Goal: Navigation & Orientation: Find specific page/section

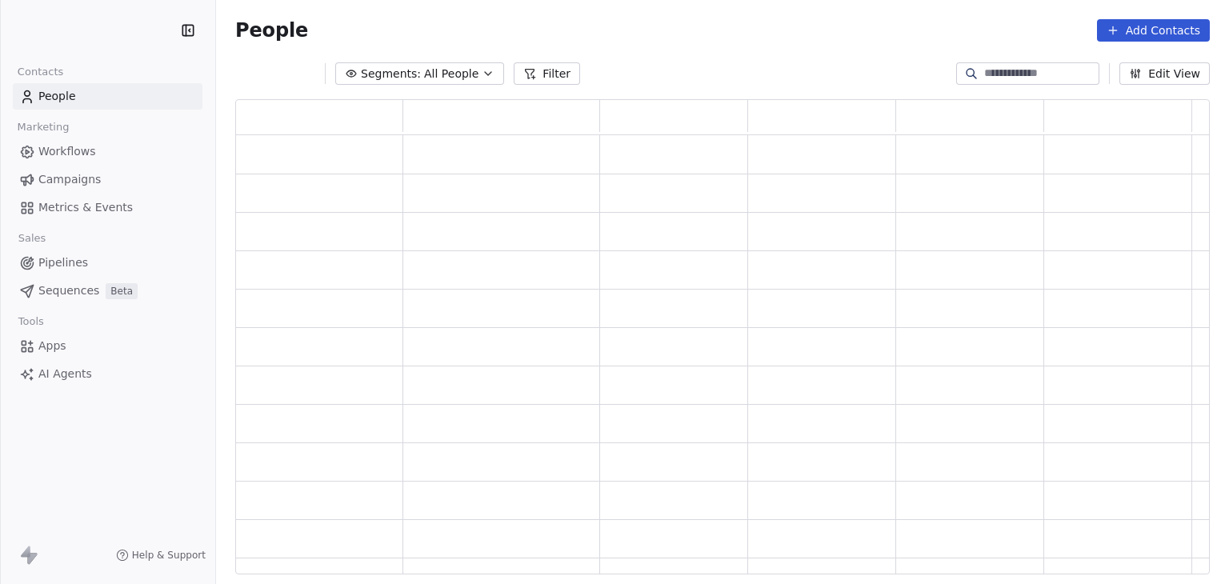
scroll to position [13, 13]
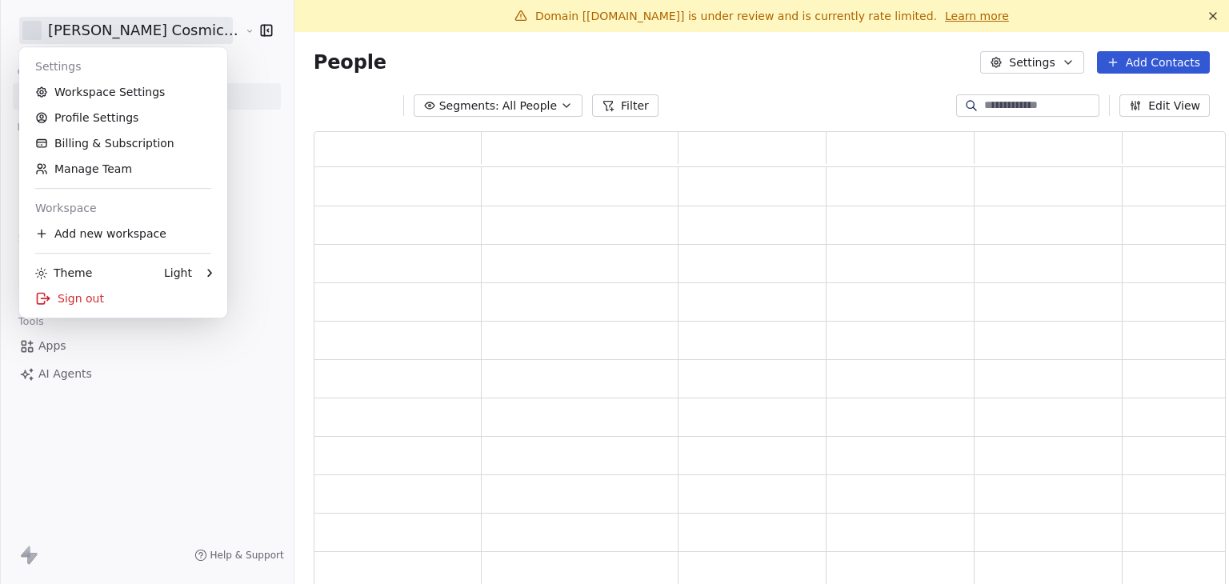
click at [95, 30] on html "[PERSON_NAME] Cosmic Academy LLP Contacts People Marketing Workflows Campaigns …" at bounding box center [614, 292] width 1229 height 584
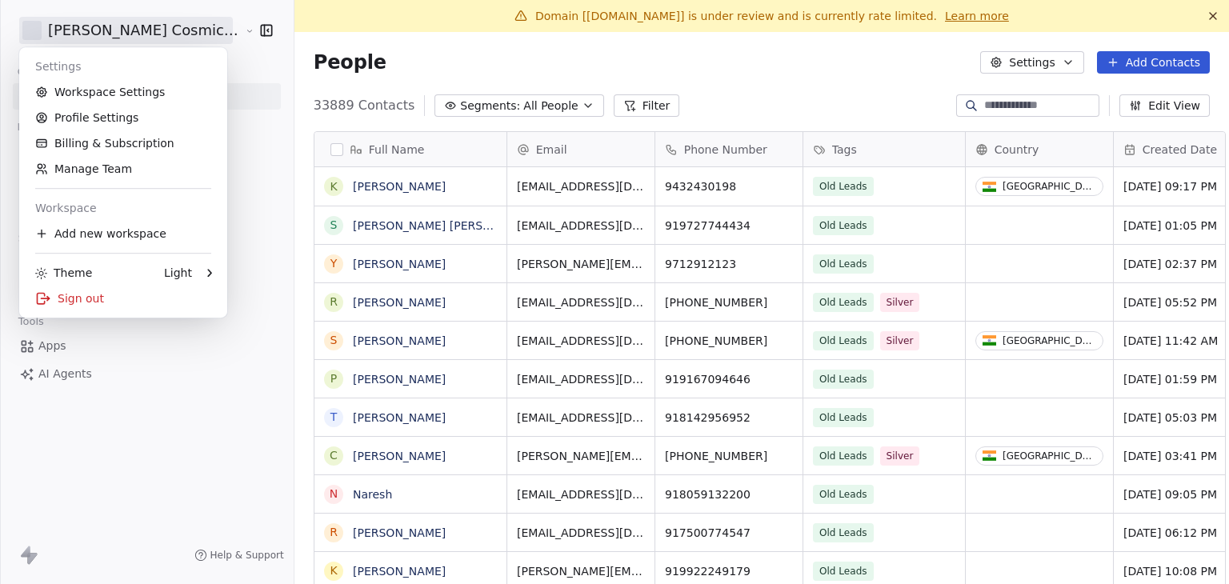
scroll to position [501, 938]
click at [88, 102] on link "Workspace Settings" at bounding box center [123, 92] width 195 height 26
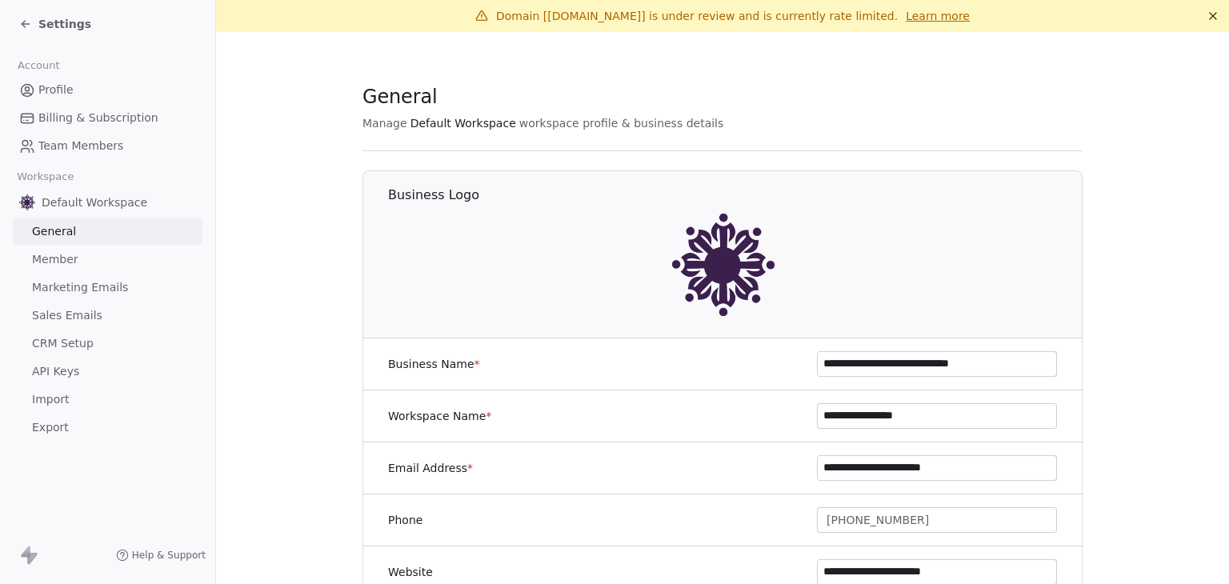
click at [108, 117] on span "Billing & Subscription" at bounding box center [98, 118] width 120 height 17
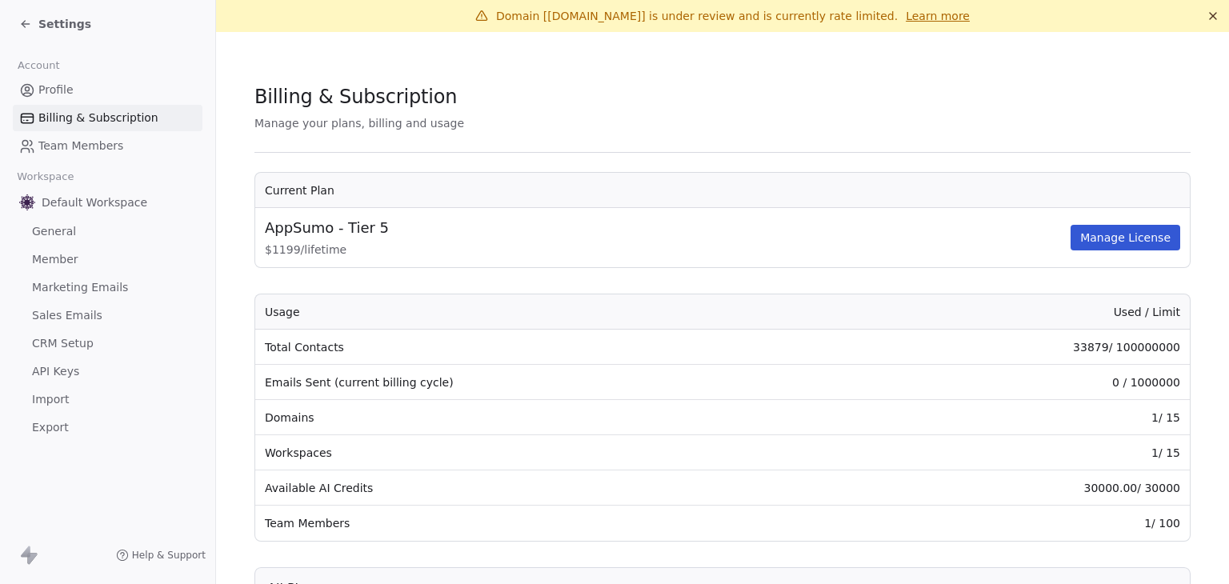
click at [83, 286] on span "Marketing Emails" at bounding box center [80, 287] width 96 height 17
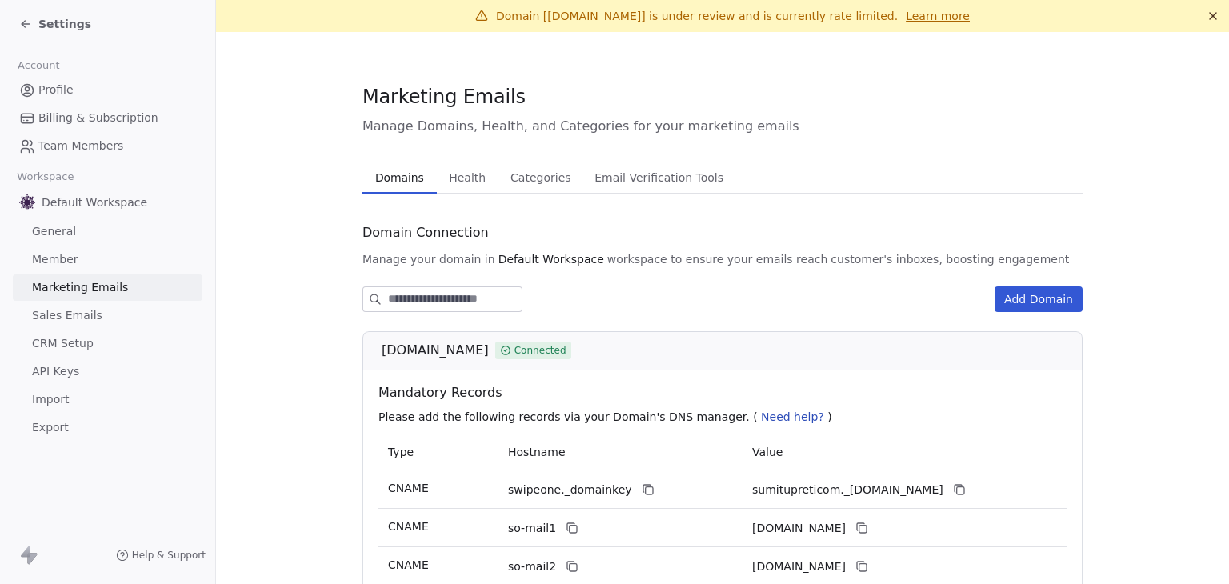
click at [462, 170] on span "Health" at bounding box center [467, 177] width 50 height 22
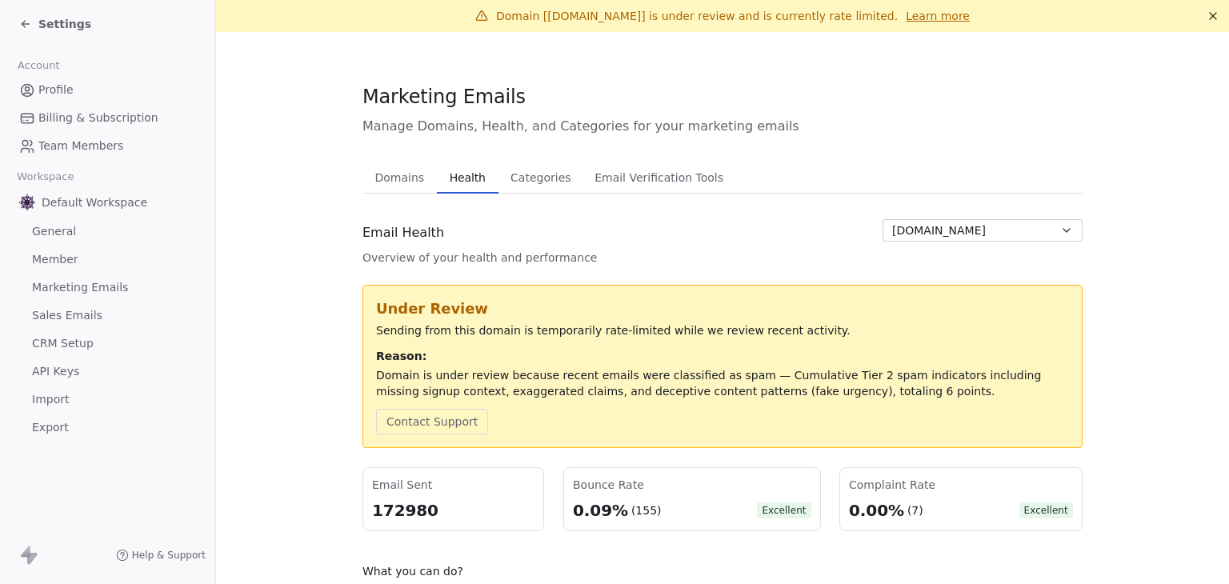
click at [1066, 238] on button "[DOMAIN_NAME]" at bounding box center [982, 230] width 200 height 22
click at [1118, 278] on html "Settings Account Profile Billing & Subscription Team Members Workspace Default …" at bounding box center [614, 292] width 1229 height 584
click at [636, 249] on div "Email Health Overview of your health and performance [DOMAIN_NAME]" at bounding box center [722, 242] width 720 height 46
click at [60, 287] on span "Marketing Emails" at bounding box center [80, 287] width 96 height 17
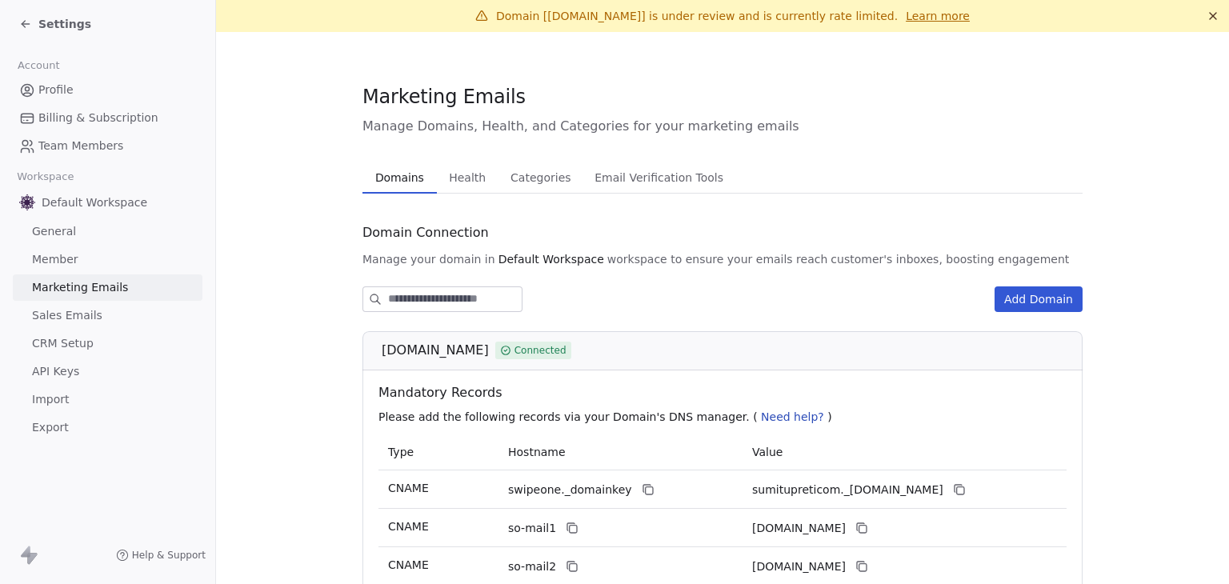
click at [48, 25] on span "Settings" at bounding box center [64, 24] width 53 height 16
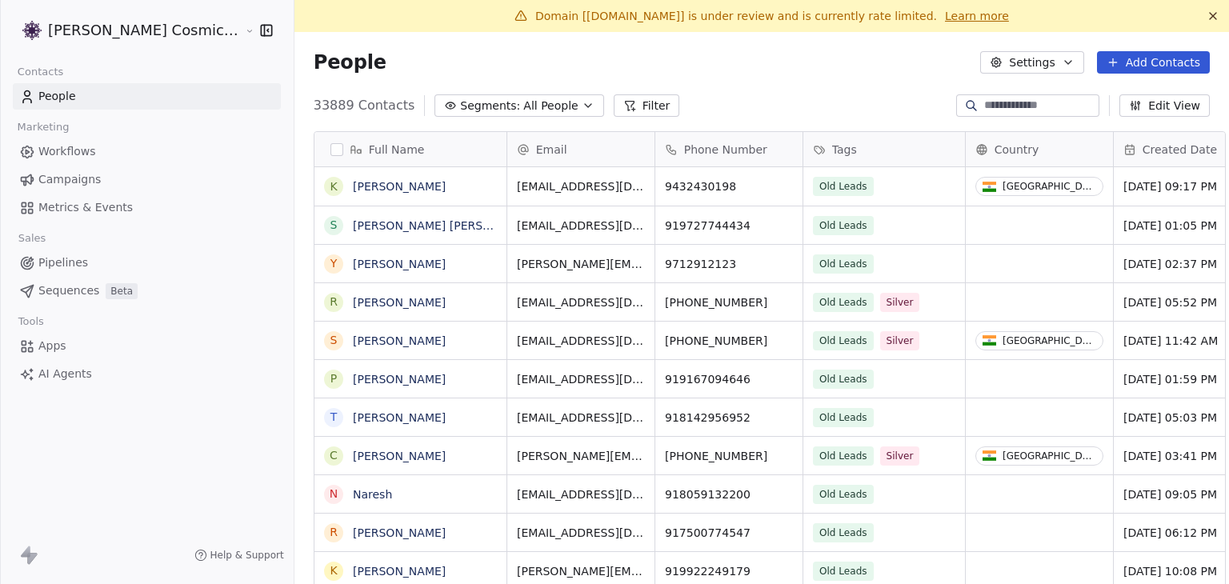
scroll to position [501, 938]
click at [83, 146] on span "Workflows" at bounding box center [67, 151] width 58 height 17
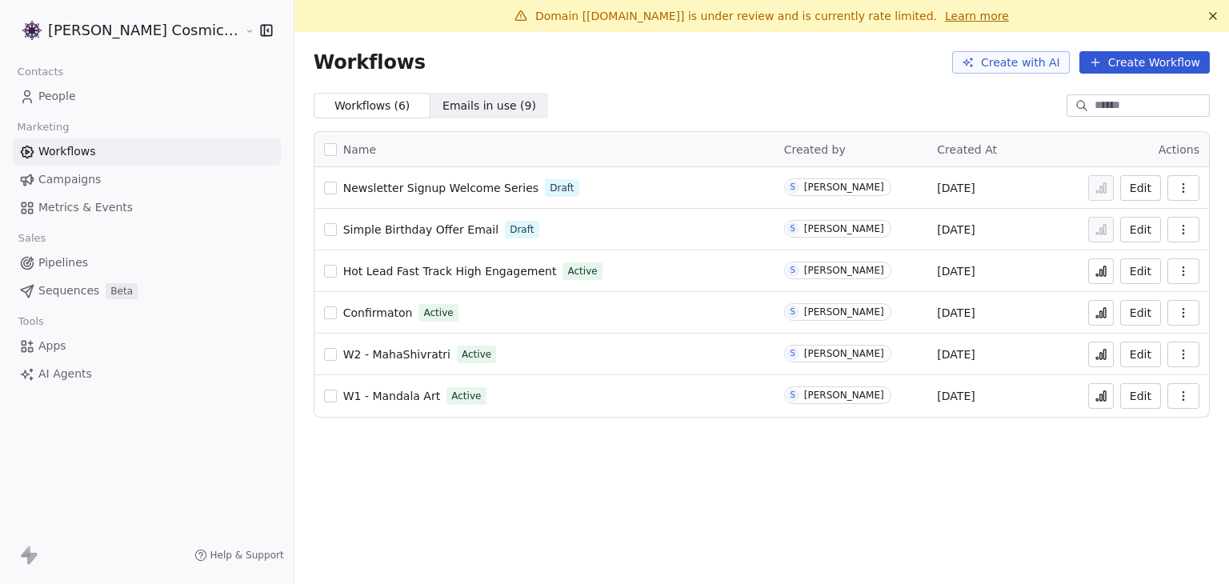
click at [68, 174] on span "Campaigns" at bounding box center [69, 179] width 62 height 17
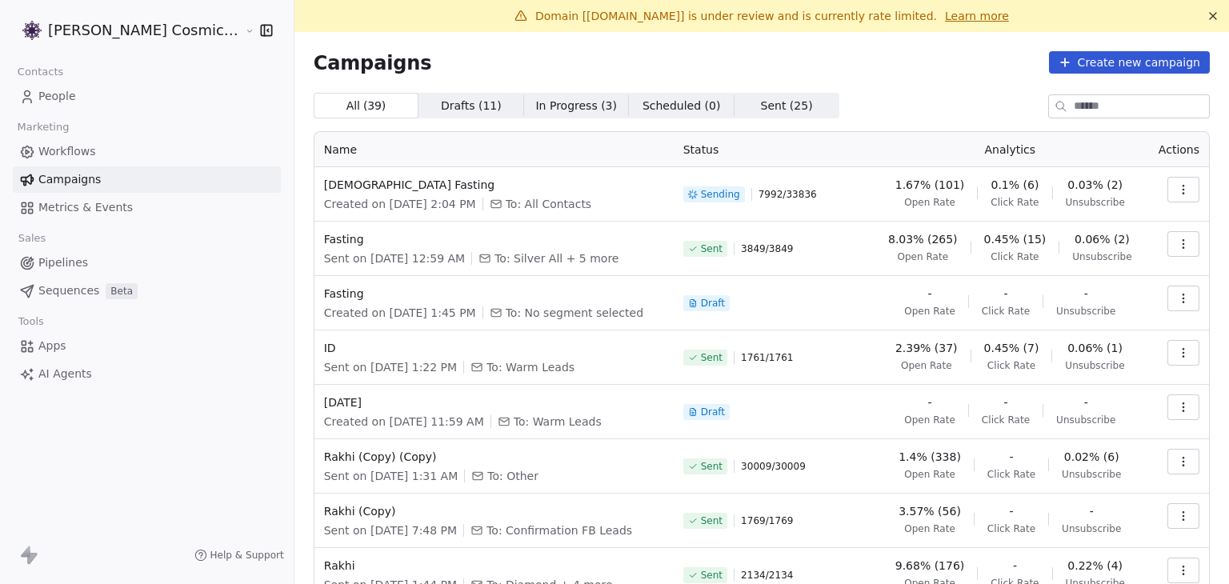
click at [1207, 15] on icon at bounding box center [1213, 16] width 13 height 13
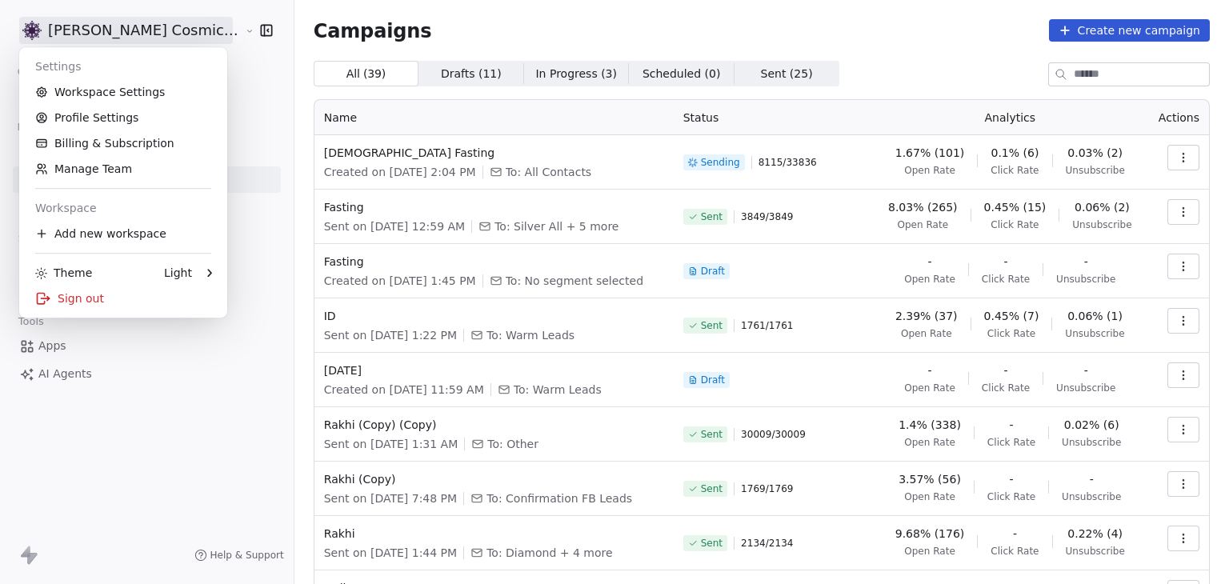
click at [122, 27] on html "[PERSON_NAME] Cosmic Academy LLP Contacts People Marketing Workflows Campaigns …" at bounding box center [614, 292] width 1229 height 584
click at [102, 298] on div "Sign out" at bounding box center [123, 299] width 195 height 26
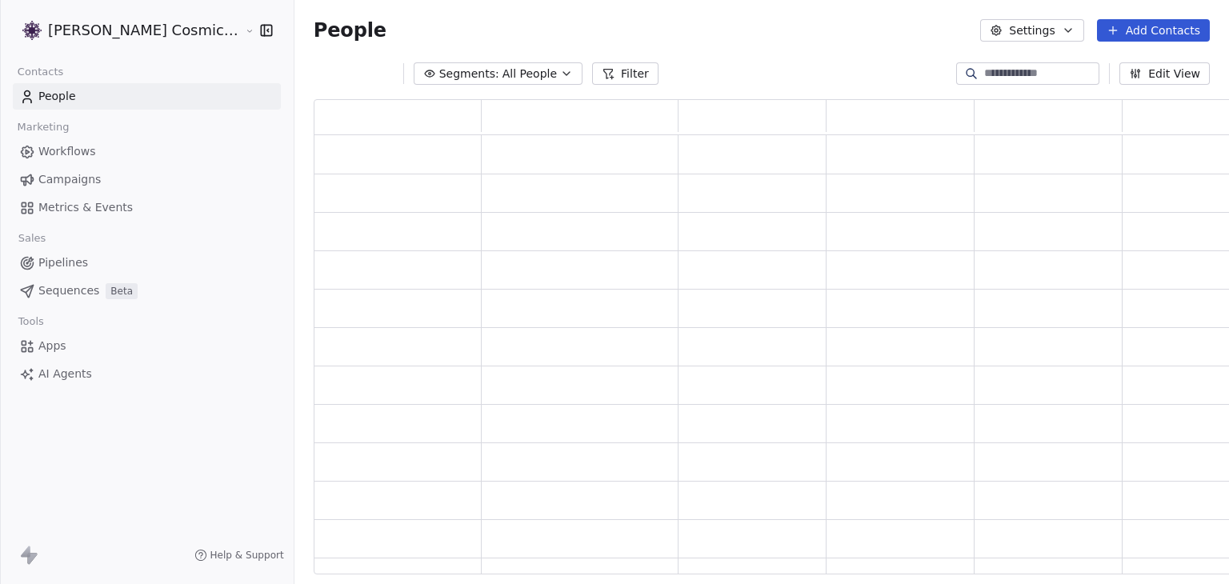
scroll to position [462, 911]
click at [96, 33] on html "[PERSON_NAME] Cosmic Academy LLP Contacts People Marketing Workflows Campaigns …" at bounding box center [614, 292] width 1229 height 584
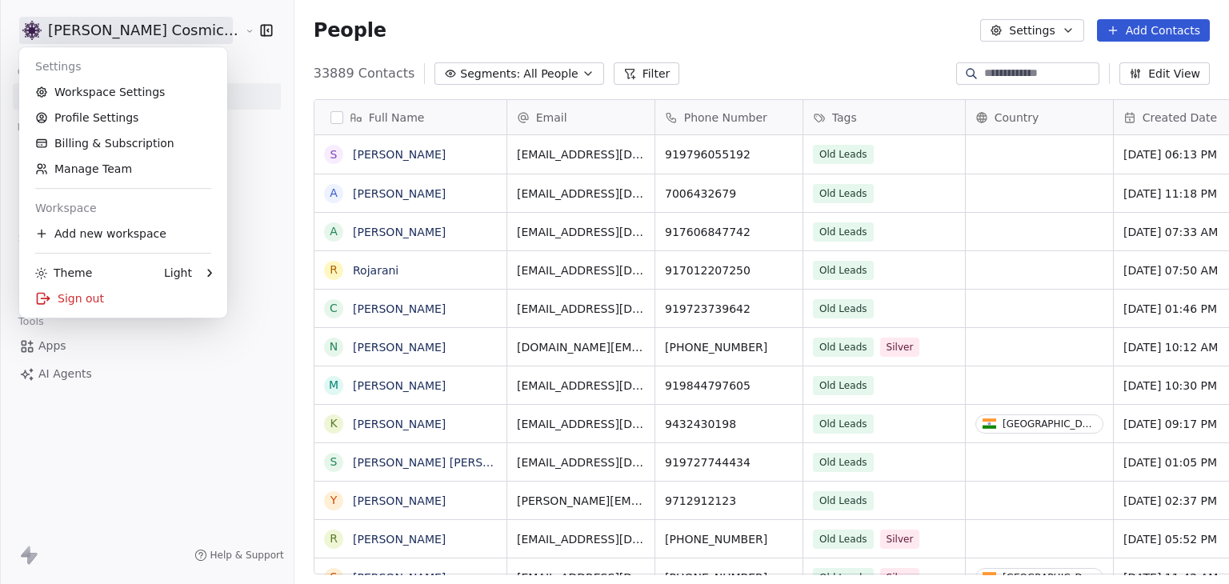
scroll to position [501, 950]
click at [92, 292] on div "Sign out" at bounding box center [123, 299] width 195 height 26
